Goal: Transaction & Acquisition: Purchase product/service

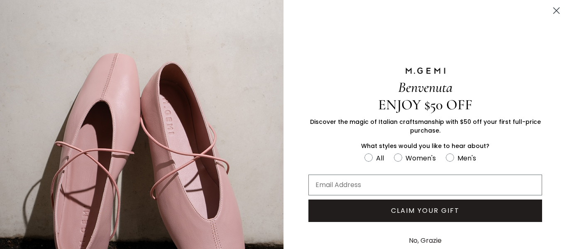
click at [550, 8] on circle "Close dialog" at bounding box center [557, 11] width 14 height 14
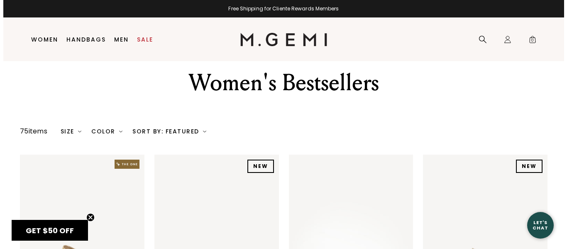
scroll to position [8, 0]
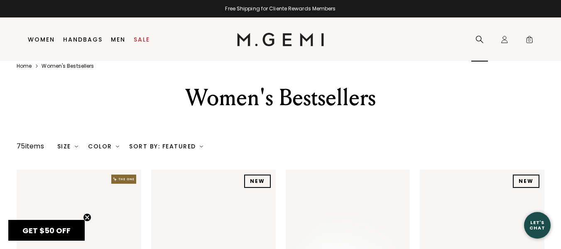
click at [478, 39] on icon at bounding box center [479, 39] width 8 height 8
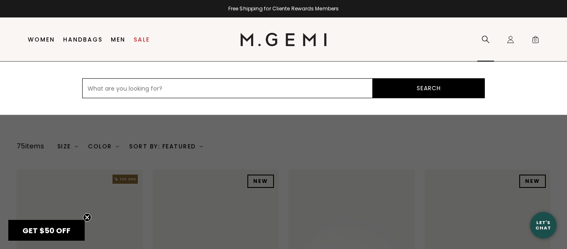
click at [296, 86] on input "text" at bounding box center [227, 88] width 291 height 20
type input "women shearling"
click at [373, 78] on button "Search" at bounding box center [429, 88] width 112 height 20
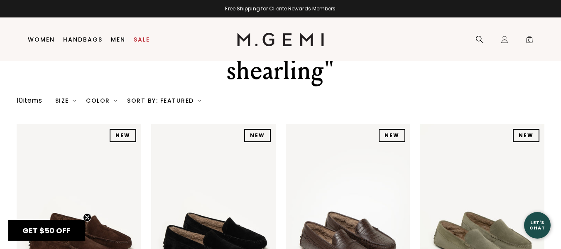
drag, startPoint x: 564, startPoint y: 28, endPoint x: 564, endPoint y: 50, distance: 21.6
click at [561, 50] on html "in available credit Go Back Skip to content Free Shipping for Cliente Rewards M…" at bounding box center [280, 78] width 561 height 249
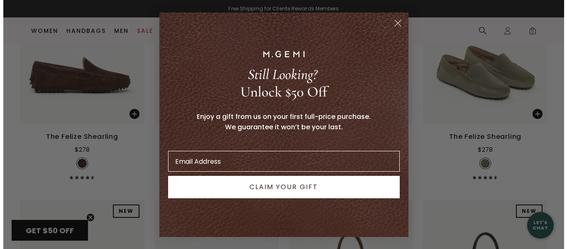
scroll to position [196, 0]
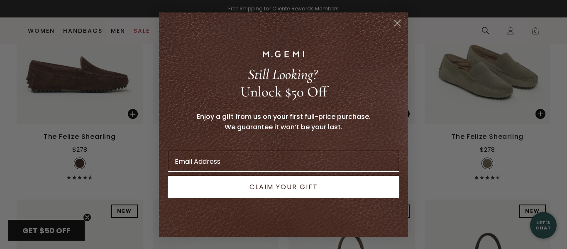
click at [396, 22] on circle "Close dialog" at bounding box center [398, 23] width 14 height 14
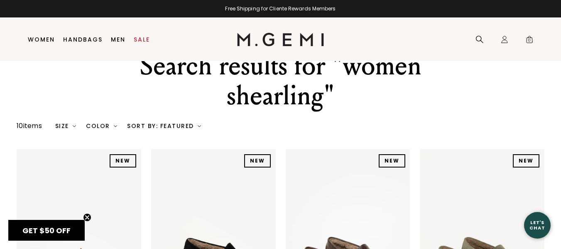
scroll to position [0, 0]
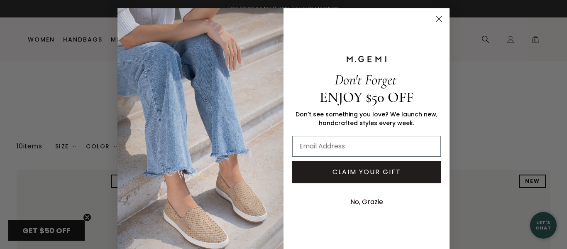
click at [438, 20] on circle "Close dialog" at bounding box center [439, 19] width 14 height 14
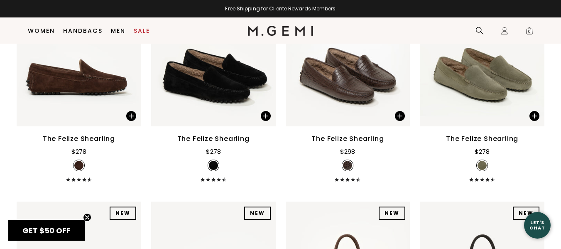
scroll to position [186, 0]
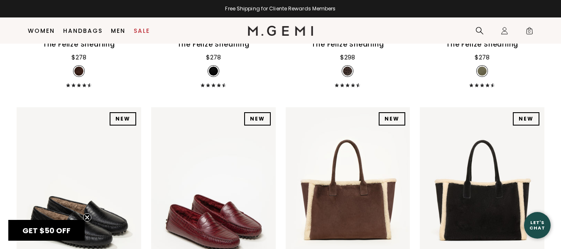
scroll to position [348, 0]
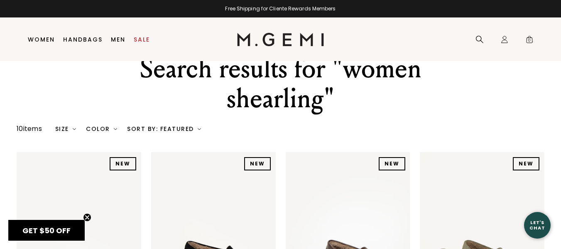
drag, startPoint x: 0, startPoint y: 0, endPoint x: 558, endPoint y: 13, distance: 558.0
click at [558, 13] on html "Accessibility Screen-Reader Guide, Feedback, and Issue Reporting | New window i…" at bounding box center [280, 107] width 561 height 249
